Goal: Find specific page/section: Find specific page/section

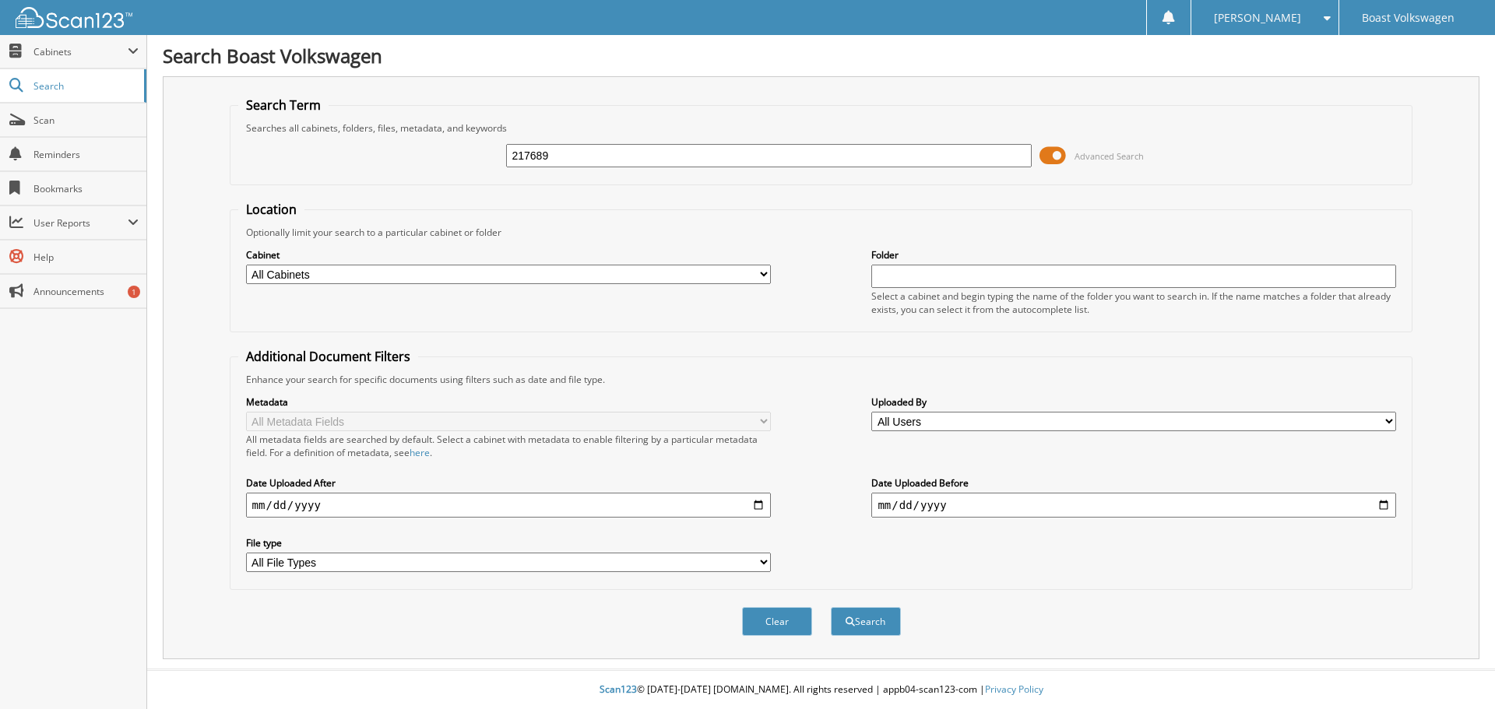
type input "217689"
click at [831, 607] on button "Search" at bounding box center [866, 621] width 70 height 29
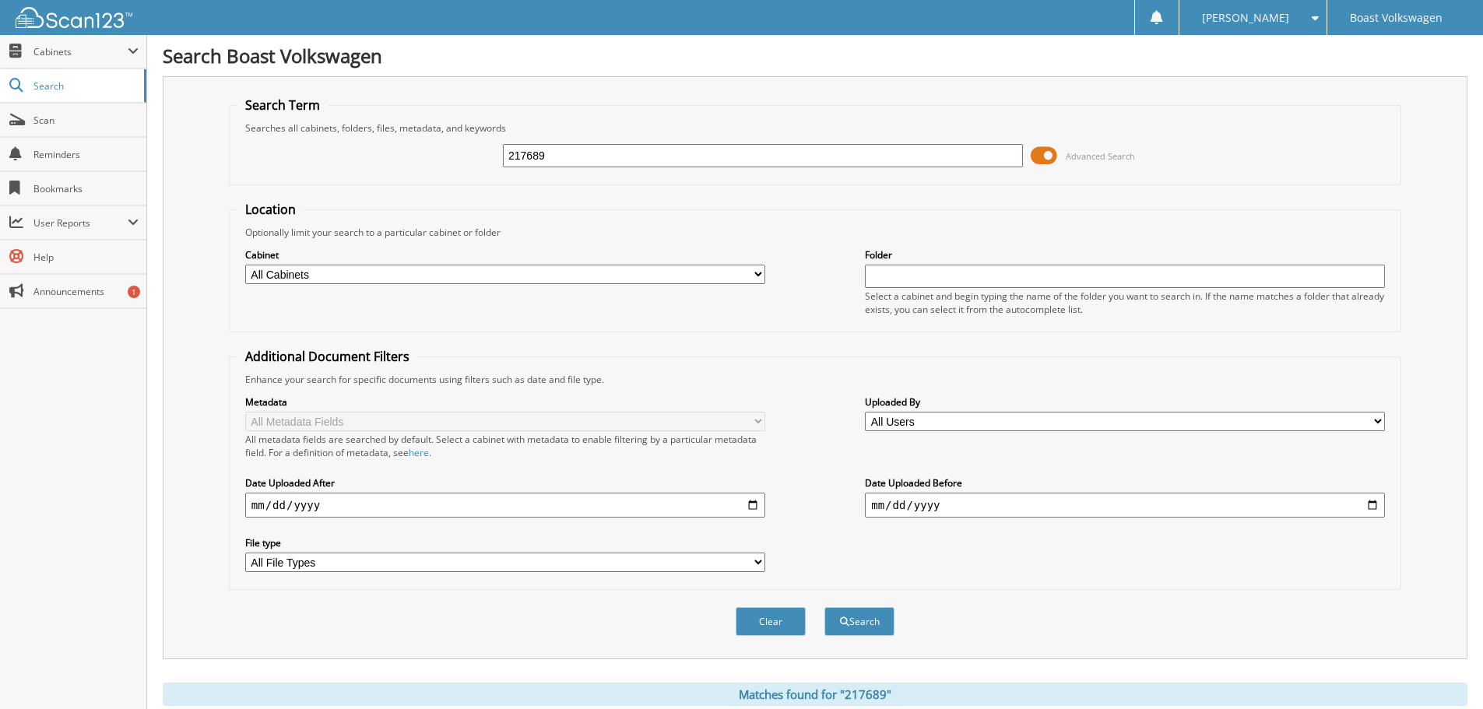
click at [1198, 155] on div "217689 Advanced Search" at bounding box center [816, 156] width 1156 height 42
click at [46, 126] on span "Scan" at bounding box center [85, 120] width 105 height 13
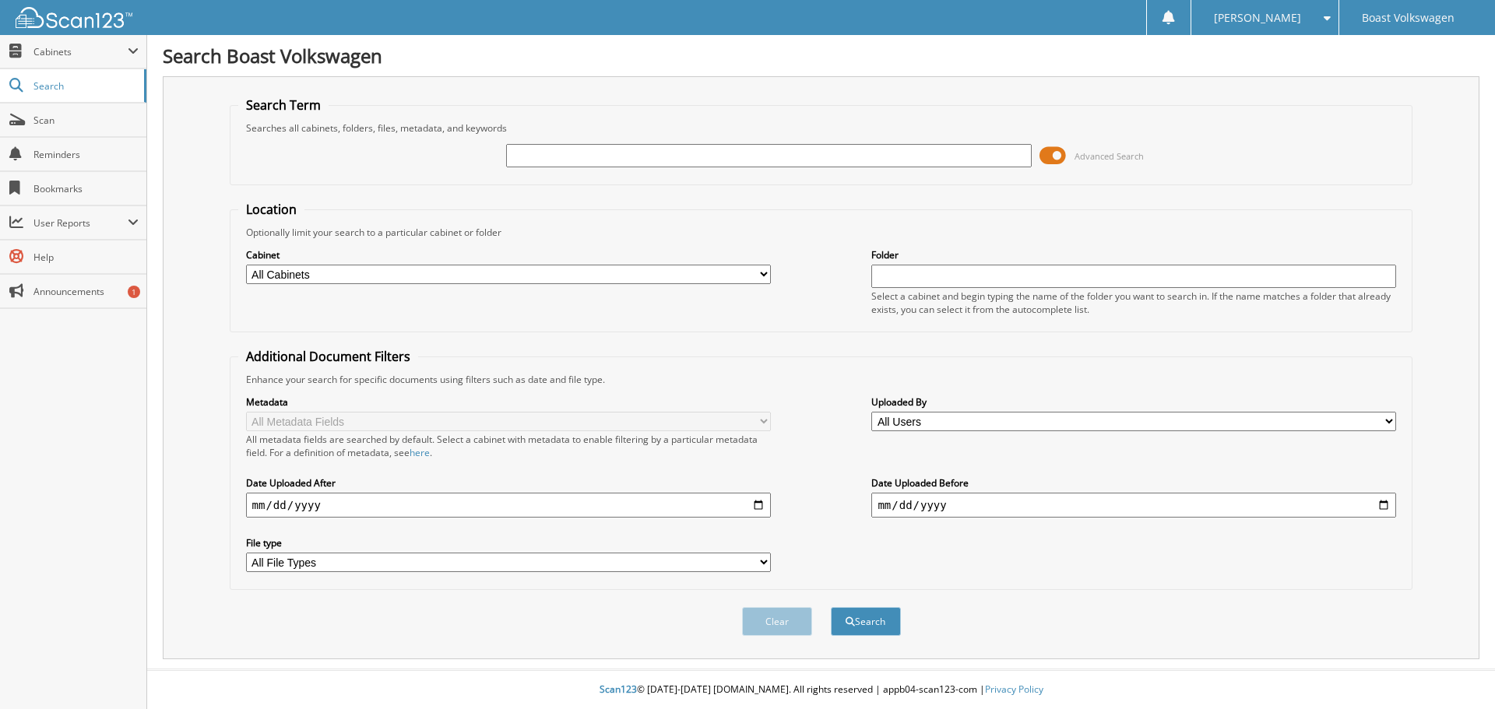
click at [58, 80] on span "Search" at bounding box center [84, 85] width 103 height 13
click at [57, 62] on span "Cabinets" at bounding box center [73, 51] width 146 height 33
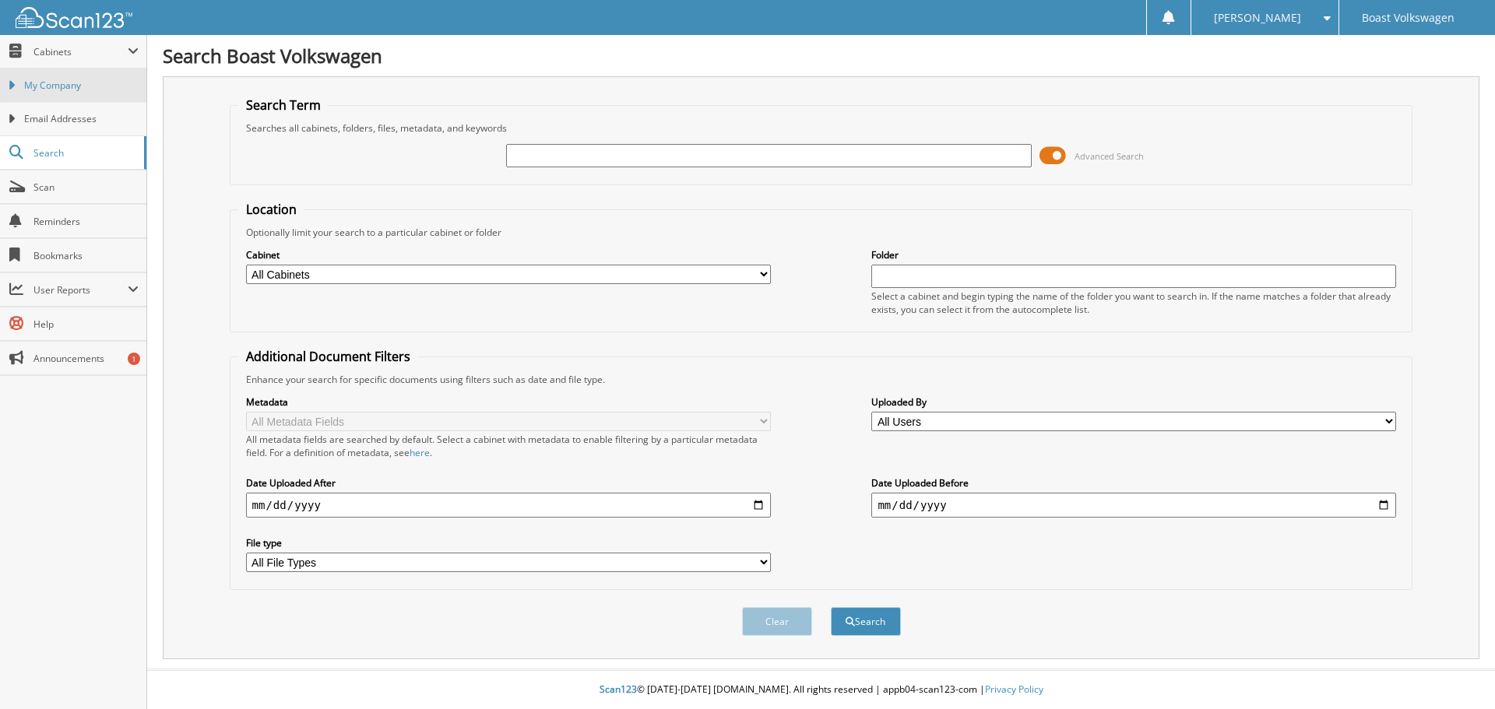
click at [79, 83] on span "My Company" at bounding box center [81, 86] width 114 height 14
